Goal: Use online tool/utility: Utilize a website feature to perform a specific function

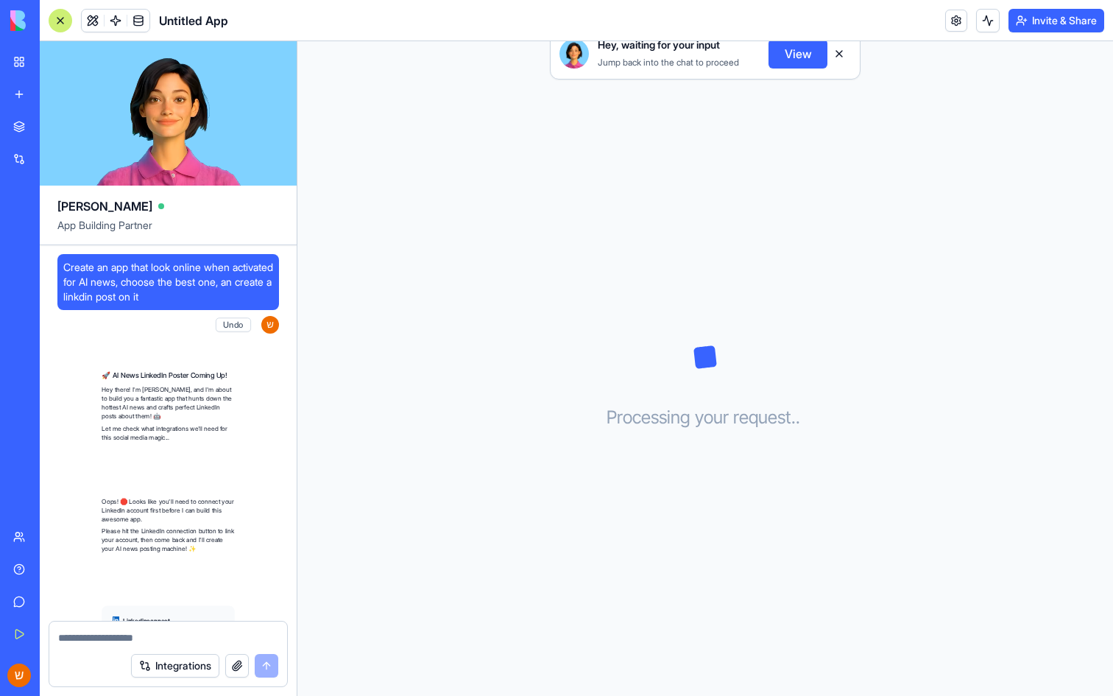
scroll to position [110, 0]
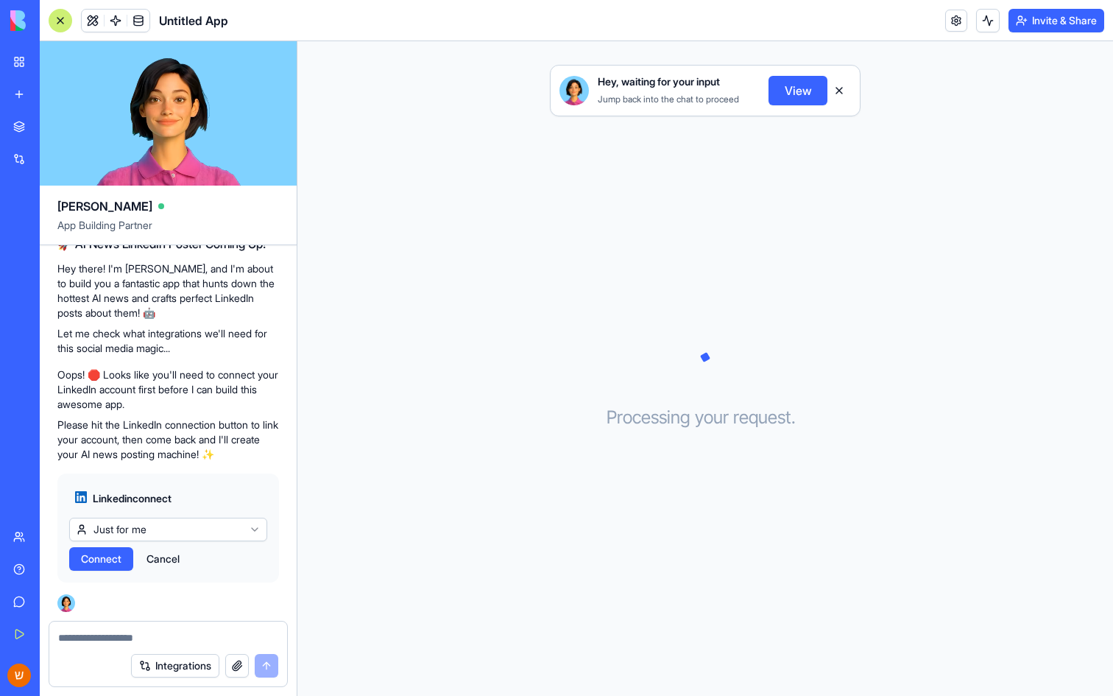
click at [245, 528] on html "BETA My Workspace New app Marketplace Integrations Recent Untitled App AI Logo …" at bounding box center [556, 348] width 1113 height 696
click at [117, 556] on span "Connect" at bounding box center [101, 559] width 41 height 15
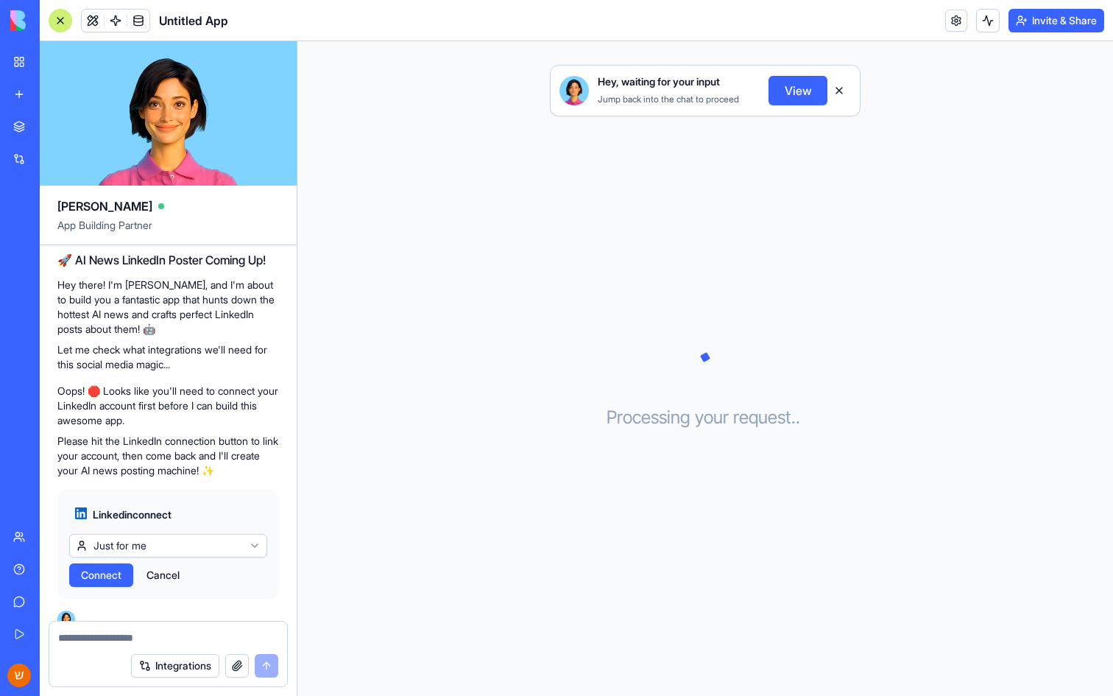
scroll to position [110, 0]
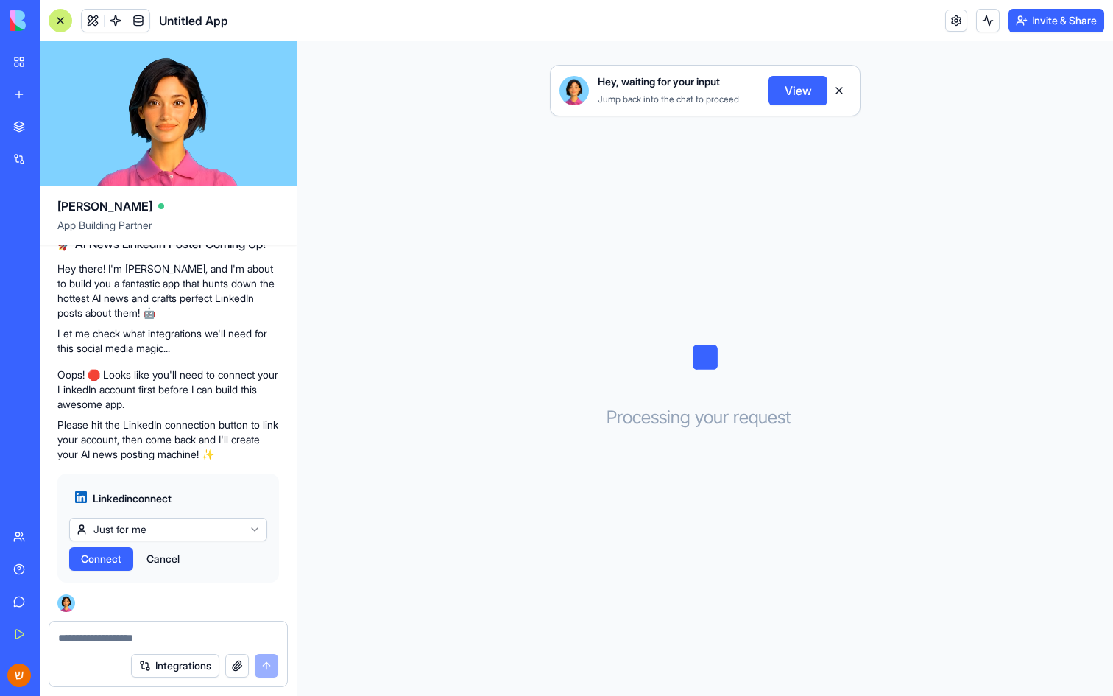
click at [164, 564] on button "Cancel" at bounding box center [163, 559] width 48 height 24
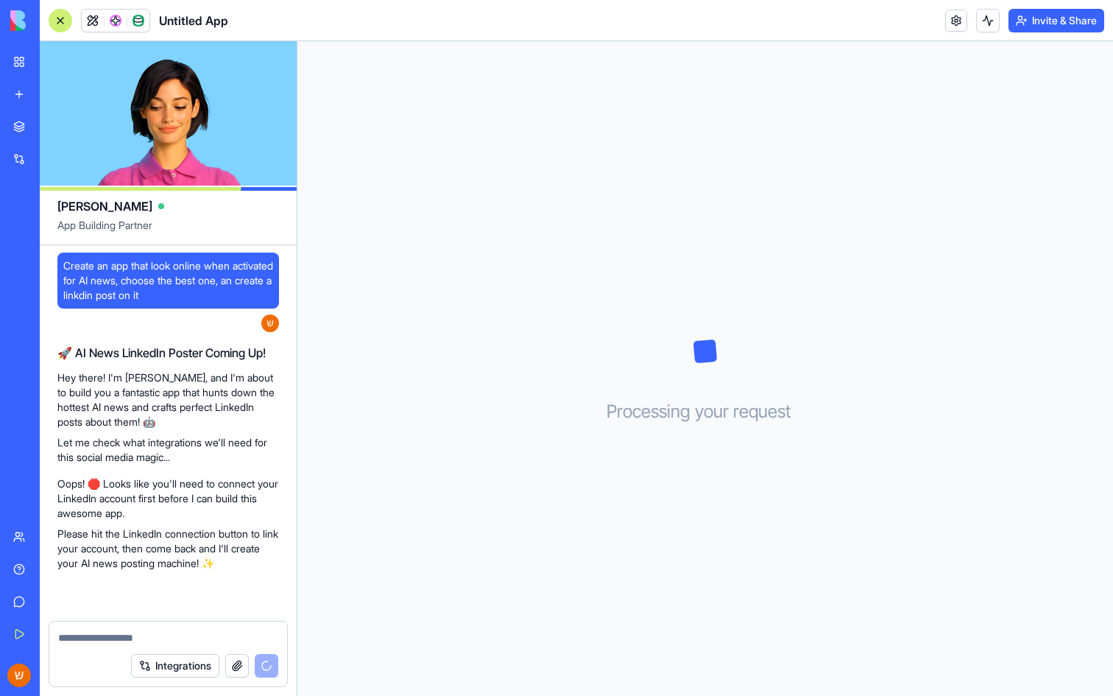
scroll to position [152, 0]
